Goal: Information Seeking & Learning: Learn about a topic

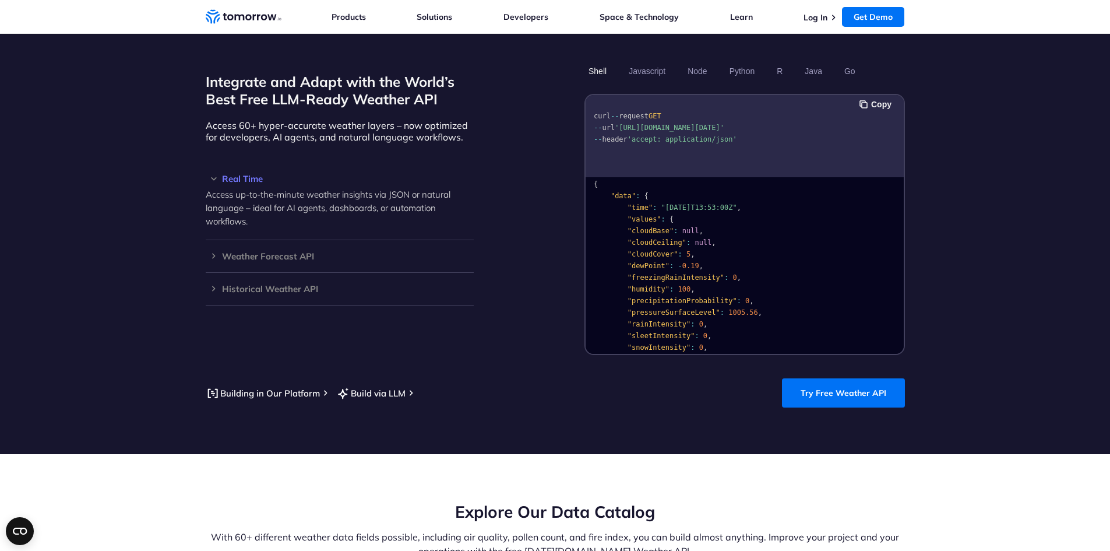
scroll to position [1, 0]
click at [238, 252] on h3 "Weather Forecast API" at bounding box center [340, 256] width 268 height 9
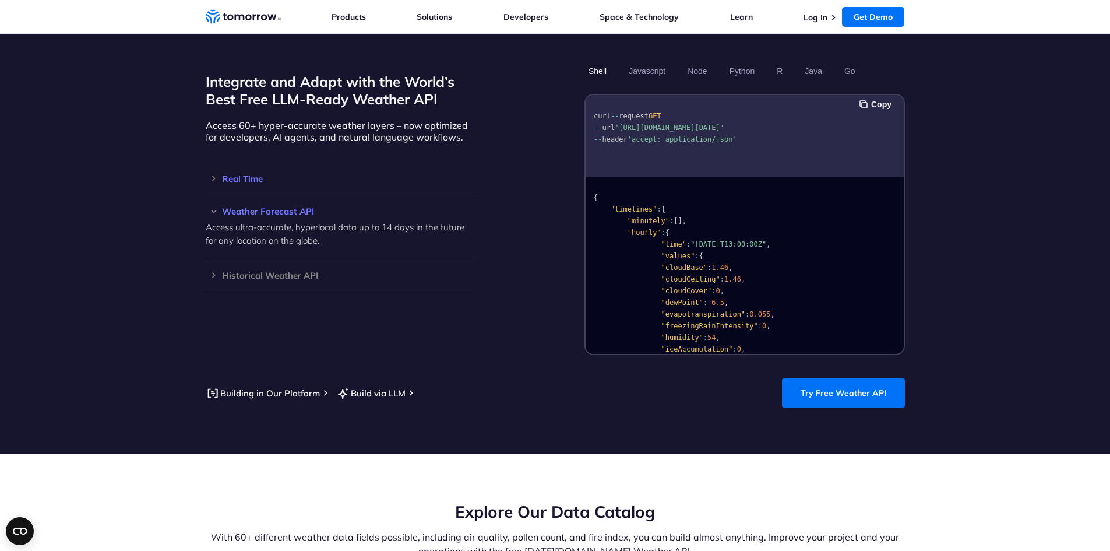
click at [243, 174] on h3 "Real Time" at bounding box center [340, 178] width 268 height 9
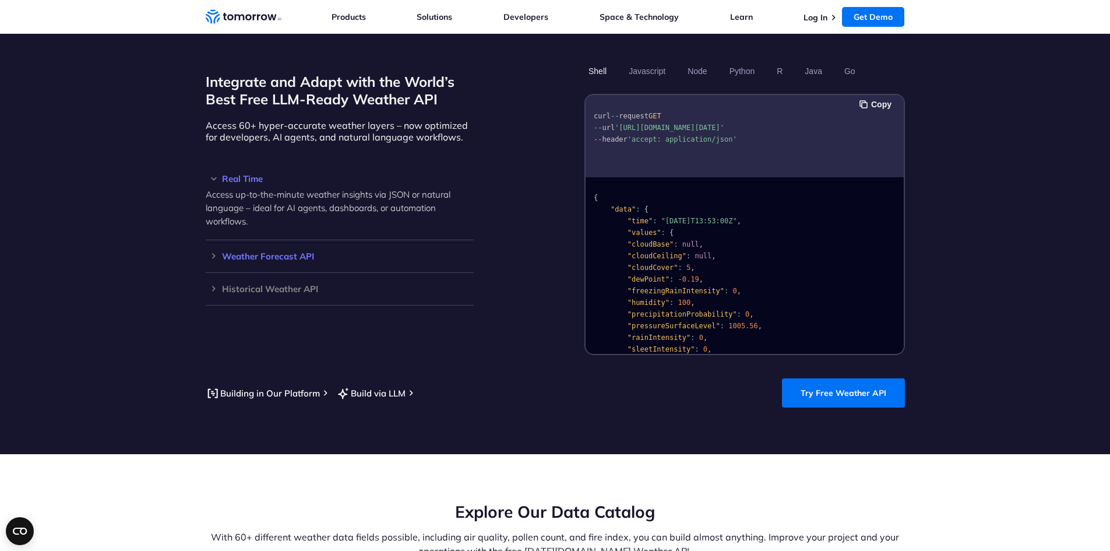
click at [242, 252] on h3 "Weather Forecast API" at bounding box center [340, 256] width 268 height 9
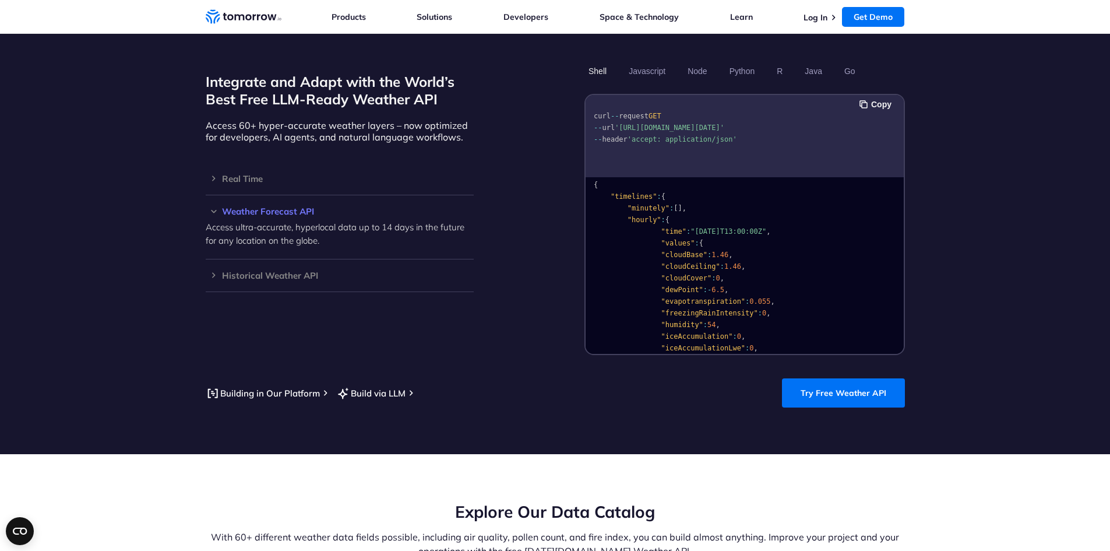
scroll to position [0, 0]
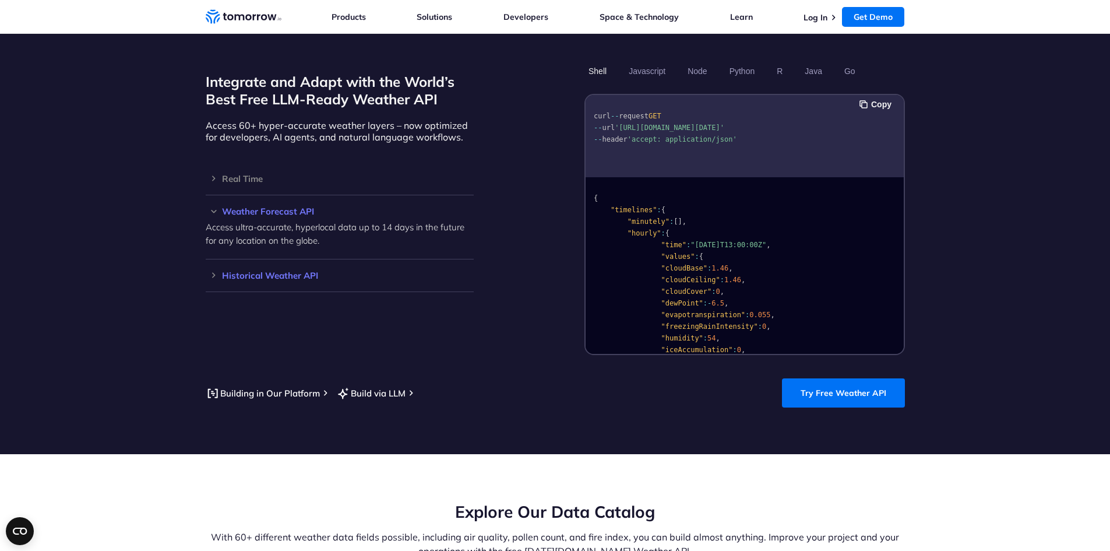
click at [251, 271] on h3 "Historical Weather API" at bounding box center [340, 275] width 268 height 9
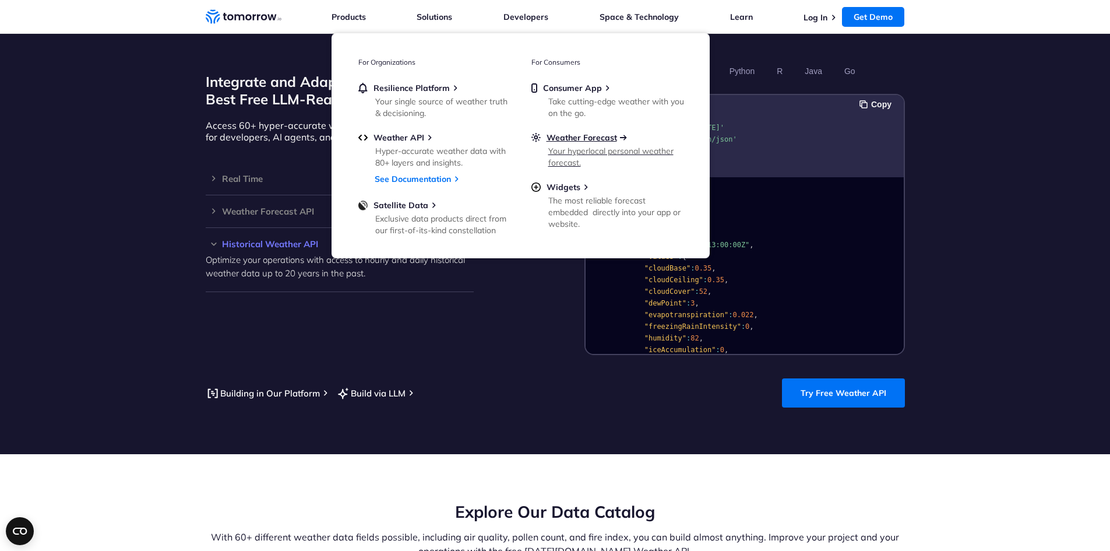
click at [556, 139] on span "Weather Forecast" at bounding box center [582, 137] width 71 height 10
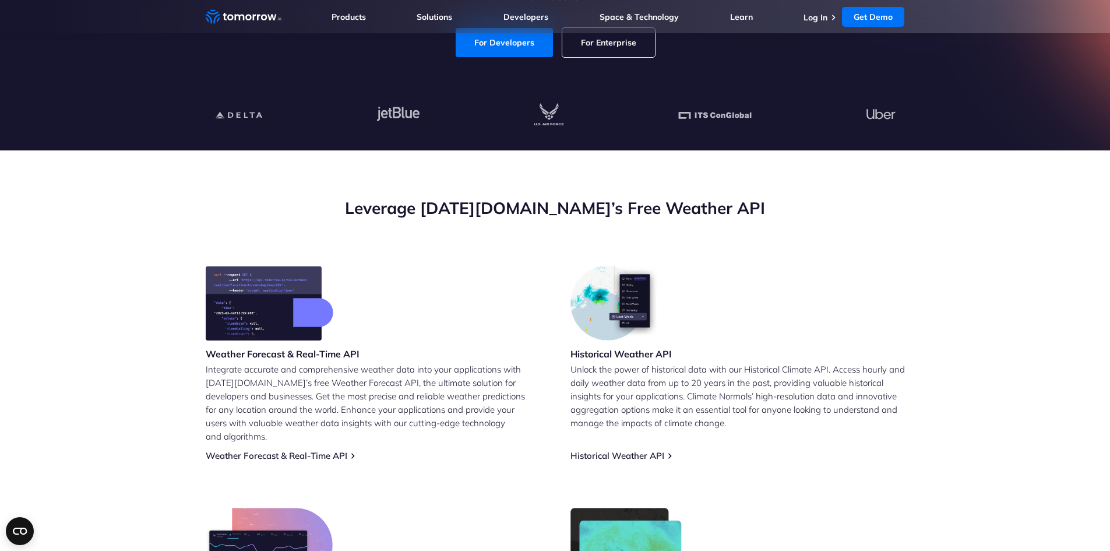
scroll to position [291, 0]
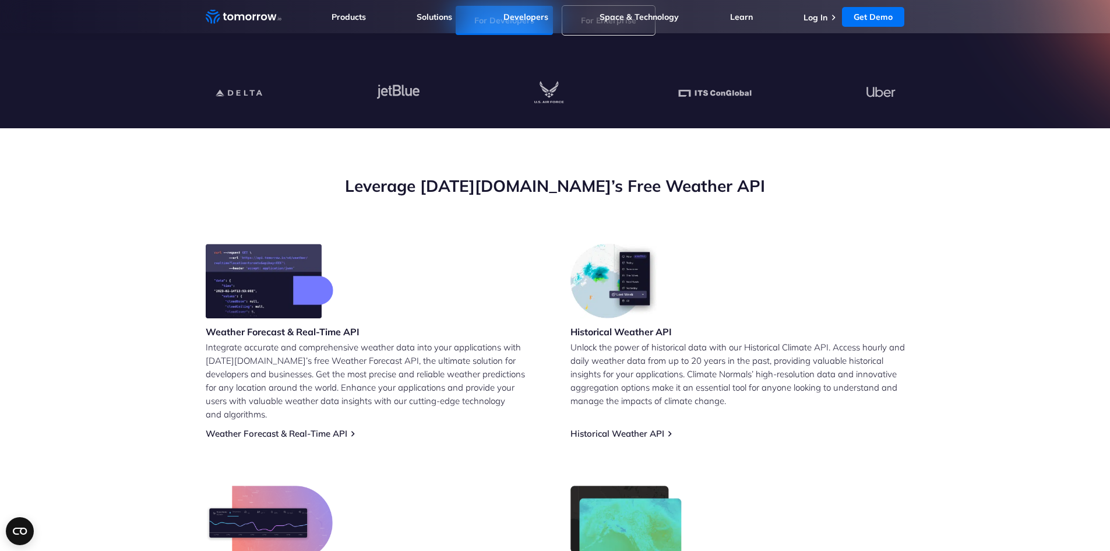
click at [239, 291] on img at bounding box center [270, 281] width 128 height 75
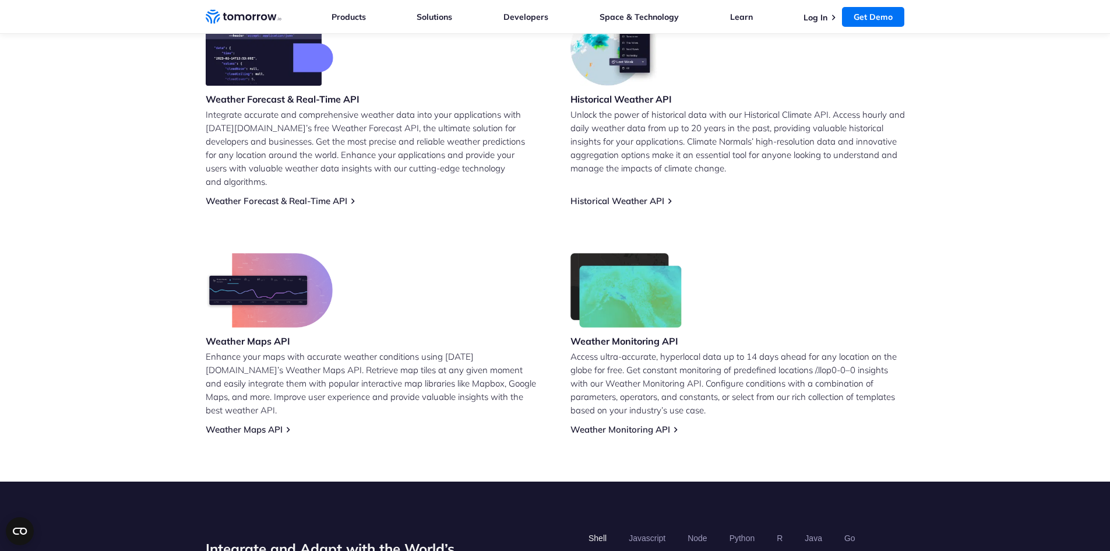
scroll to position [525, 0]
click at [316, 195] on link "Weather Forecast & Real-Time API" at bounding box center [277, 200] width 142 height 11
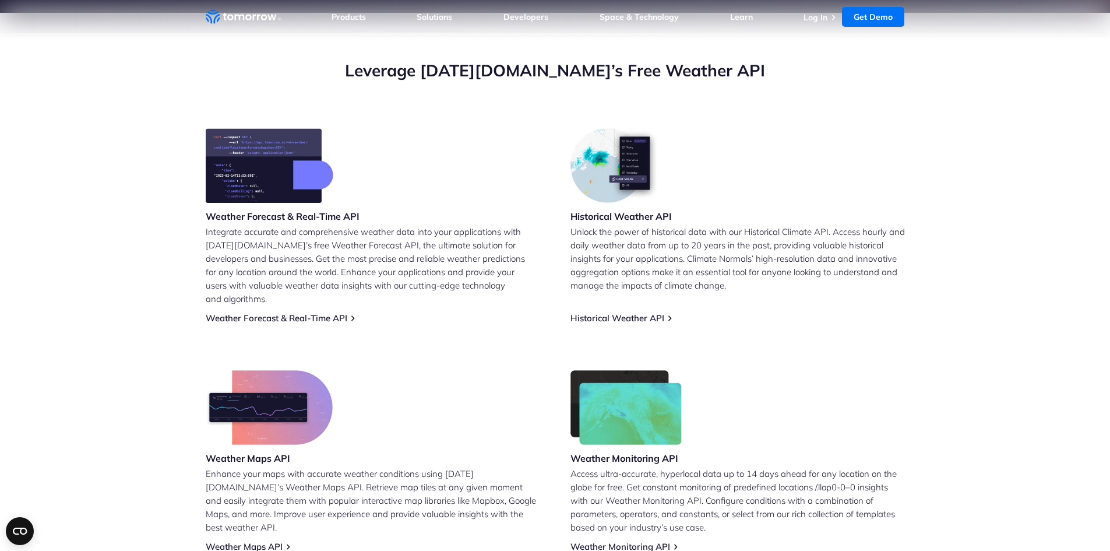
scroll to position [409, 0]
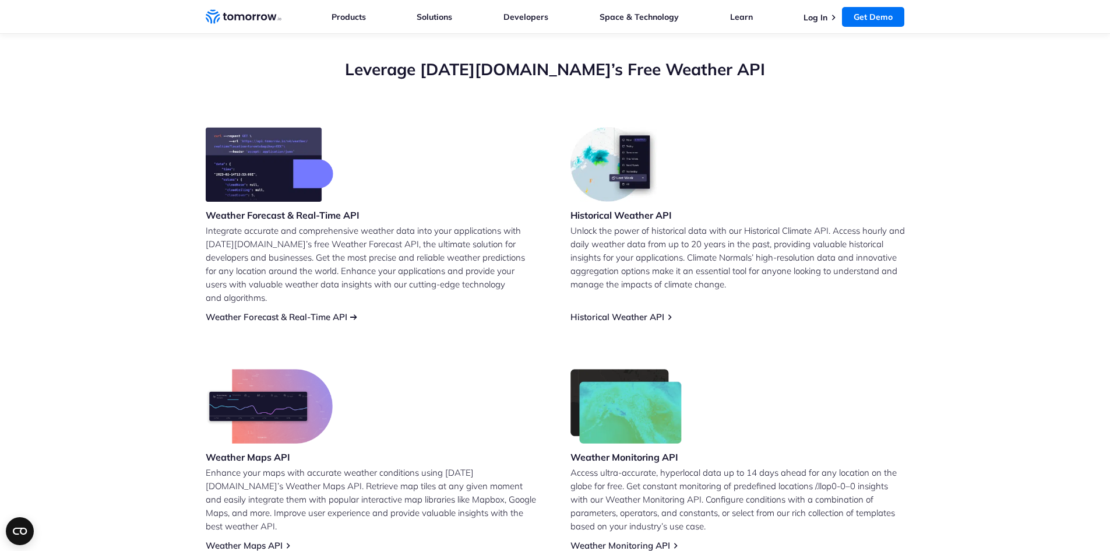
click at [240, 311] on link "Weather Forecast & Real-Time API" at bounding box center [277, 316] width 142 height 11
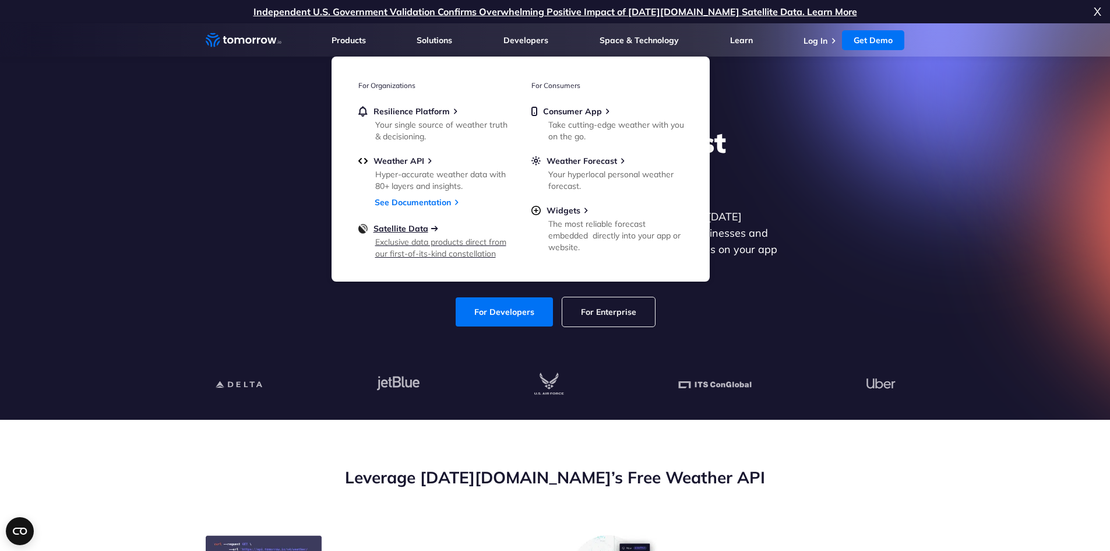
click at [392, 227] on span "Satellite Data" at bounding box center [401, 228] width 55 height 10
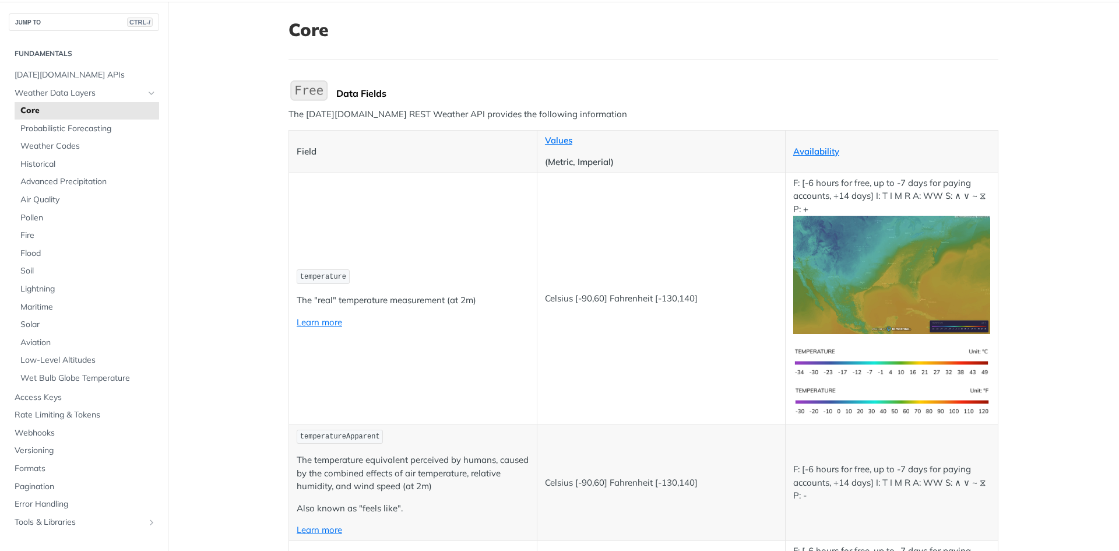
scroll to position [58, 0]
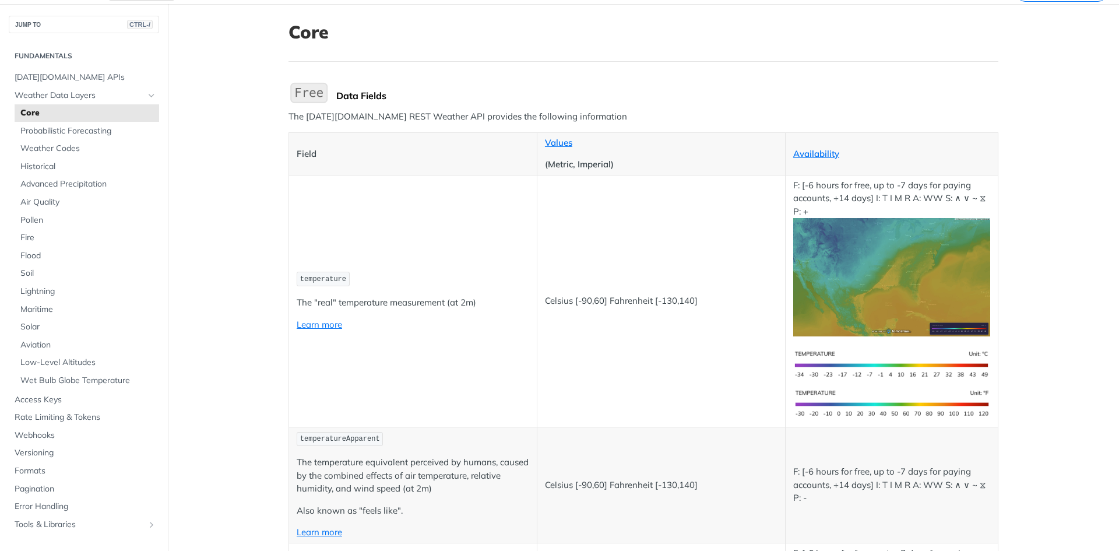
click at [322, 277] on span "temperature" at bounding box center [323, 279] width 46 height 8
click at [305, 326] on link "Learn more" at bounding box center [319, 324] width 45 height 11
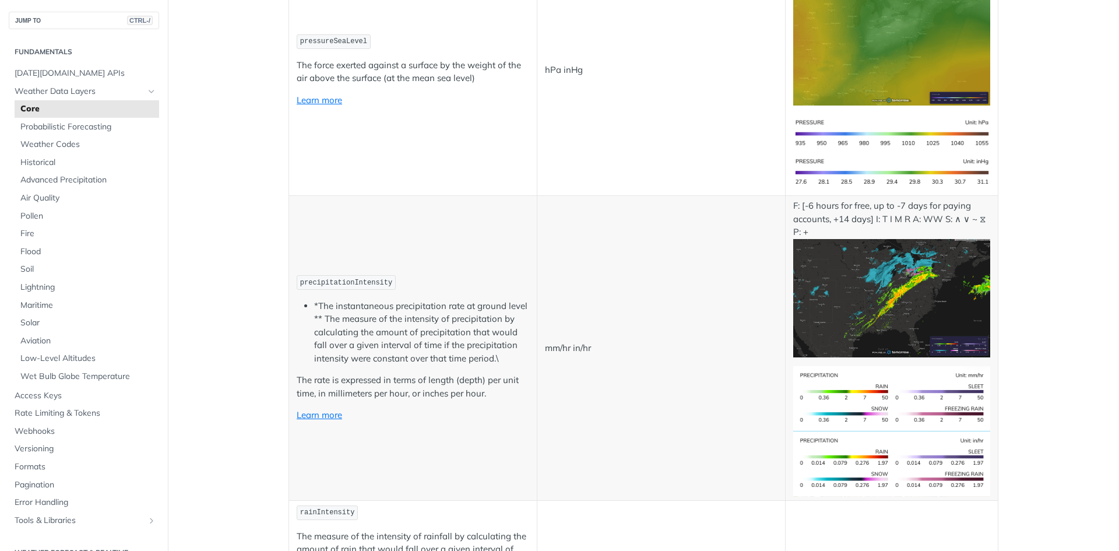
scroll to position [1923, 0]
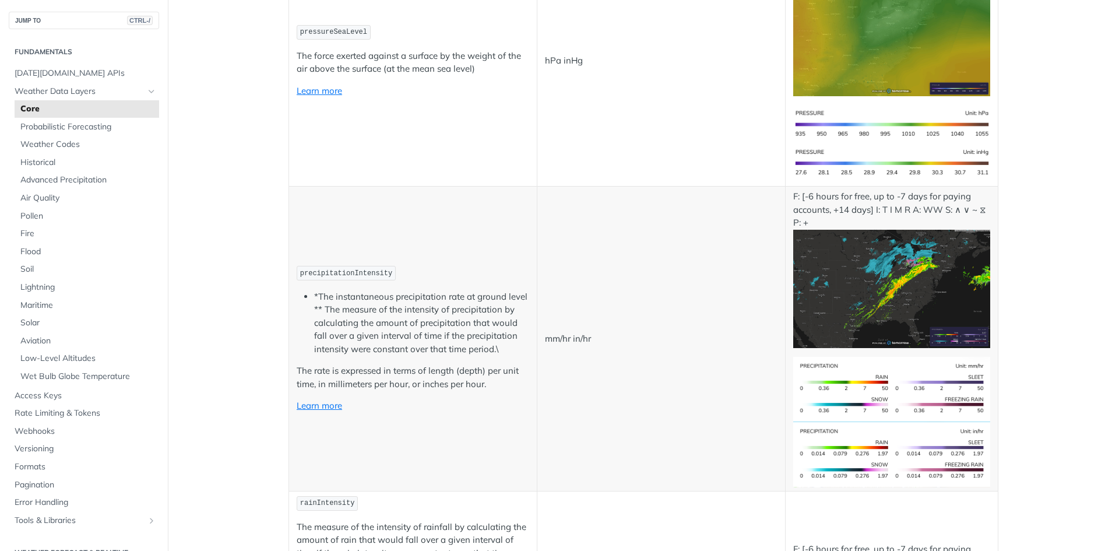
click at [331, 272] on span "precipitationIntensity" at bounding box center [346, 273] width 92 height 8
click at [850, 304] on img "Expand image" at bounding box center [891, 289] width 197 height 118
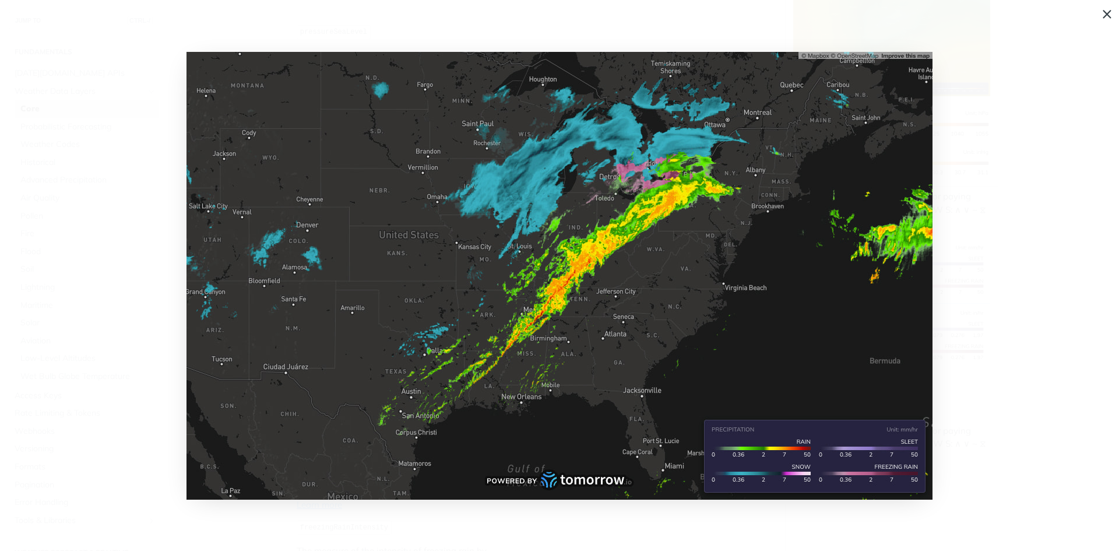
click at [672, 347] on img "Collapse image" at bounding box center [559, 276] width 746 height 448
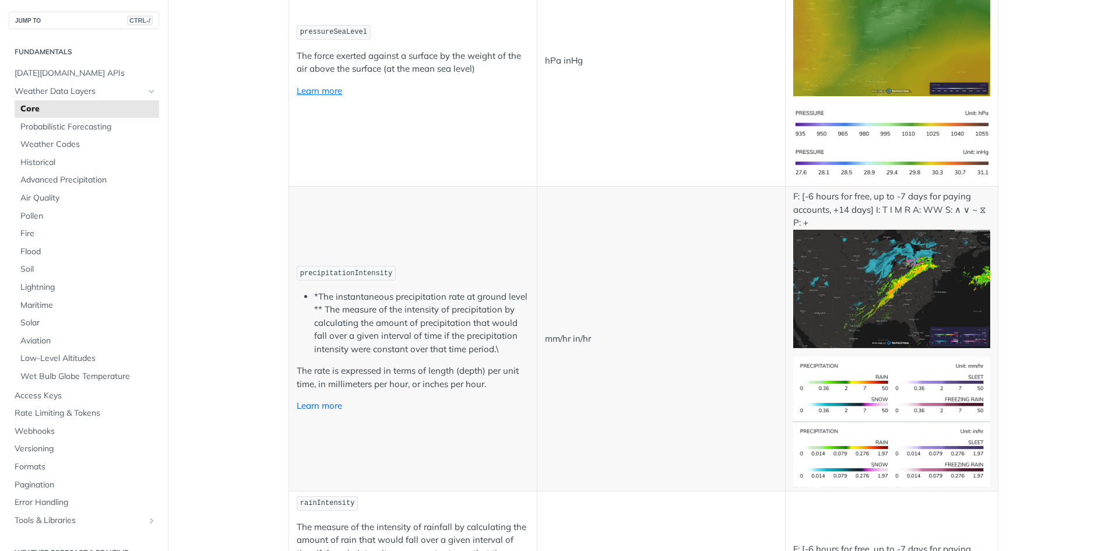
click at [310, 405] on link "Learn more" at bounding box center [319, 405] width 45 height 11
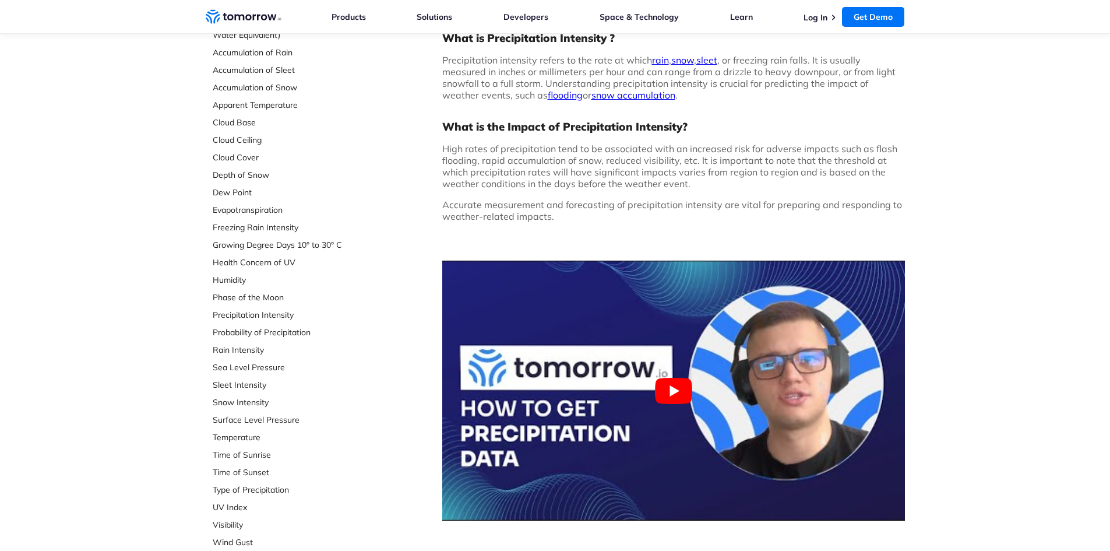
scroll to position [175, 0]
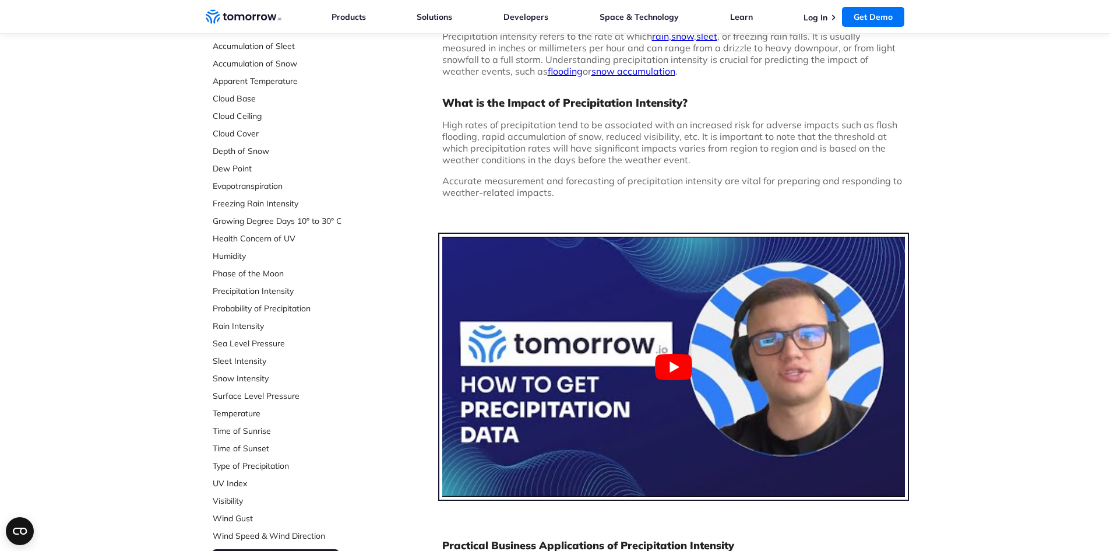
click at [665, 367] on button "Play Youtube video" at bounding box center [673, 367] width 463 height 260
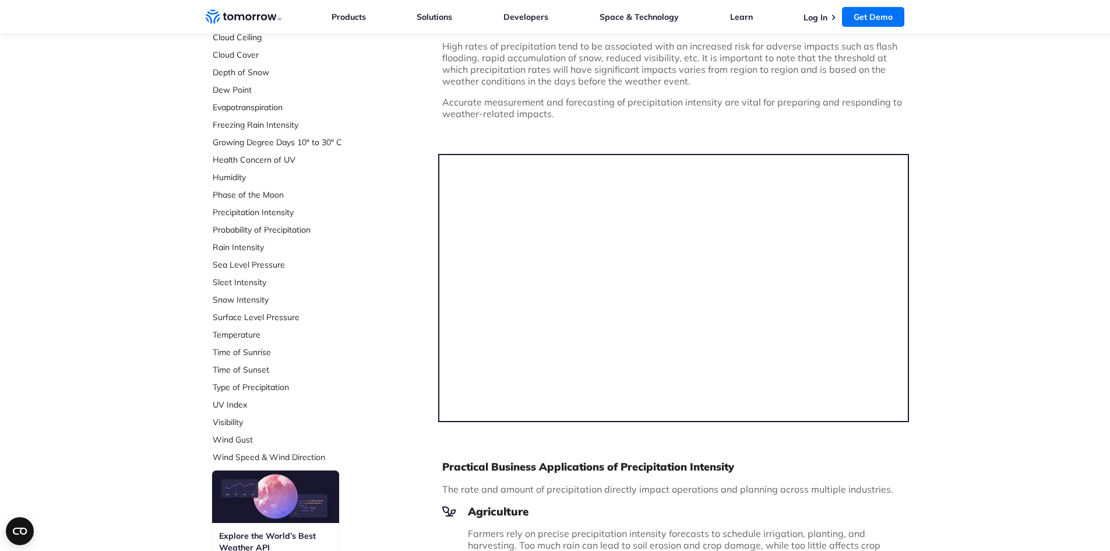
scroll to position [233, 0]
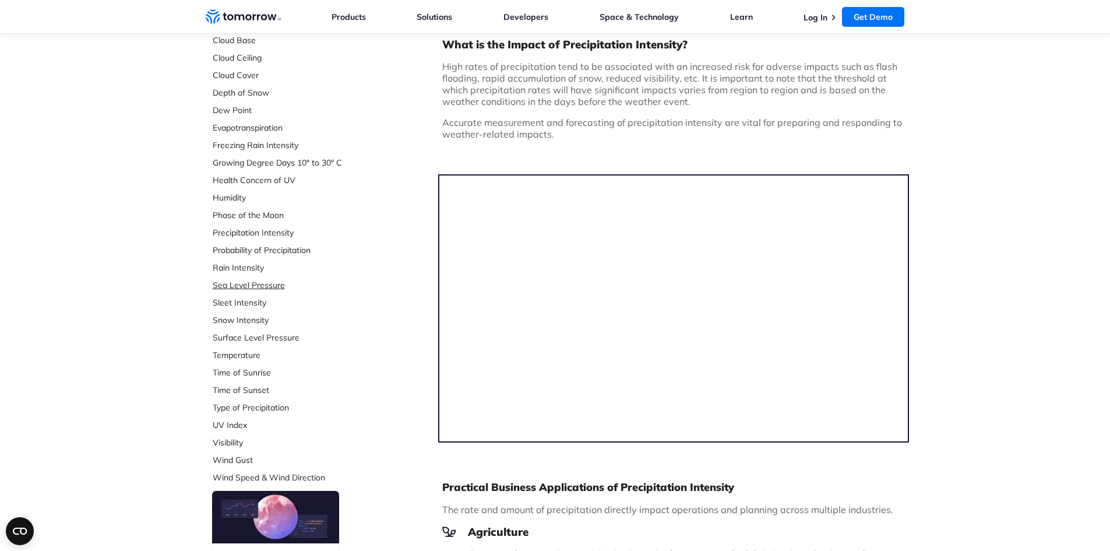
click at [264, 288] on link "Sea Level Pressure" at bounding box center [290, 285] width 155 height 12
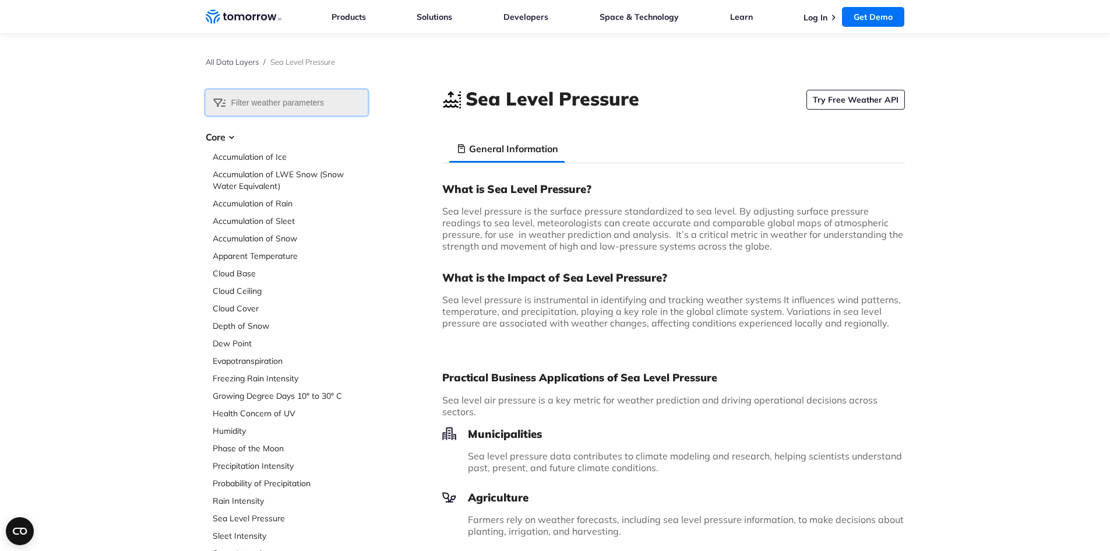
click at [300, 104] on input "text" at bounding box center [287, 103] width 162 height 26
